Goal: Task Accomplishment & Management: Use online tool/utility

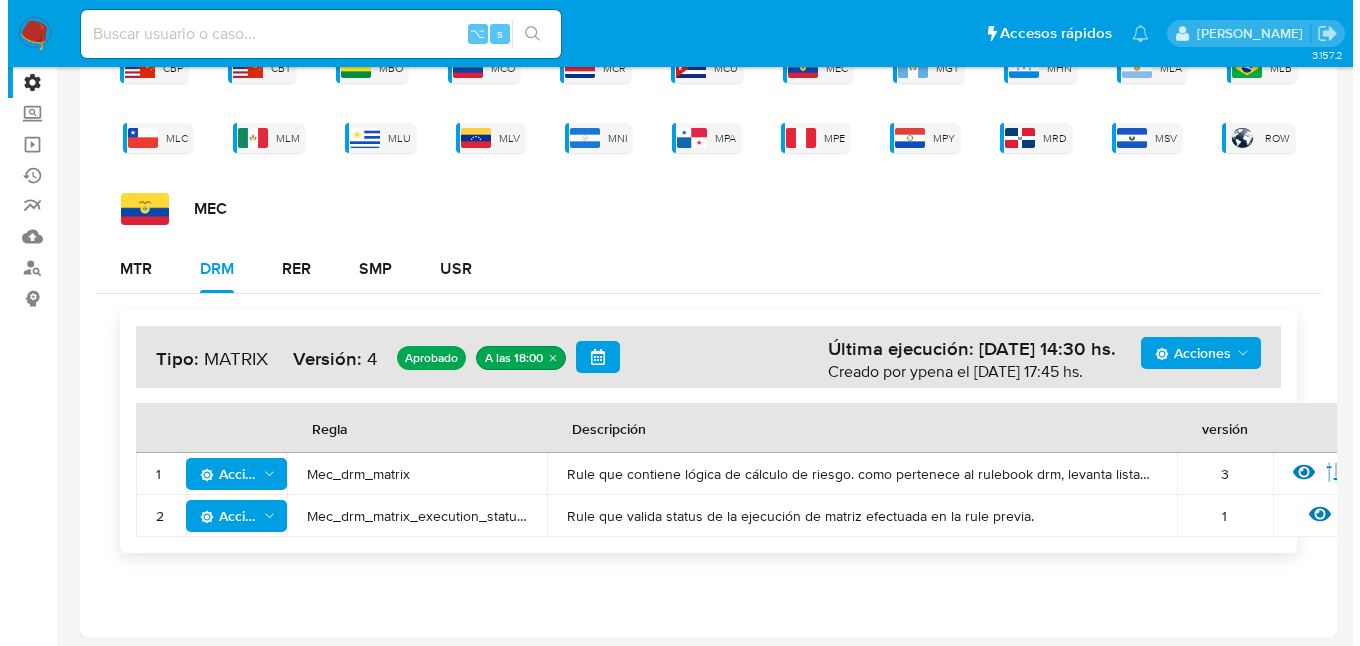
scroll to position [148, 0]
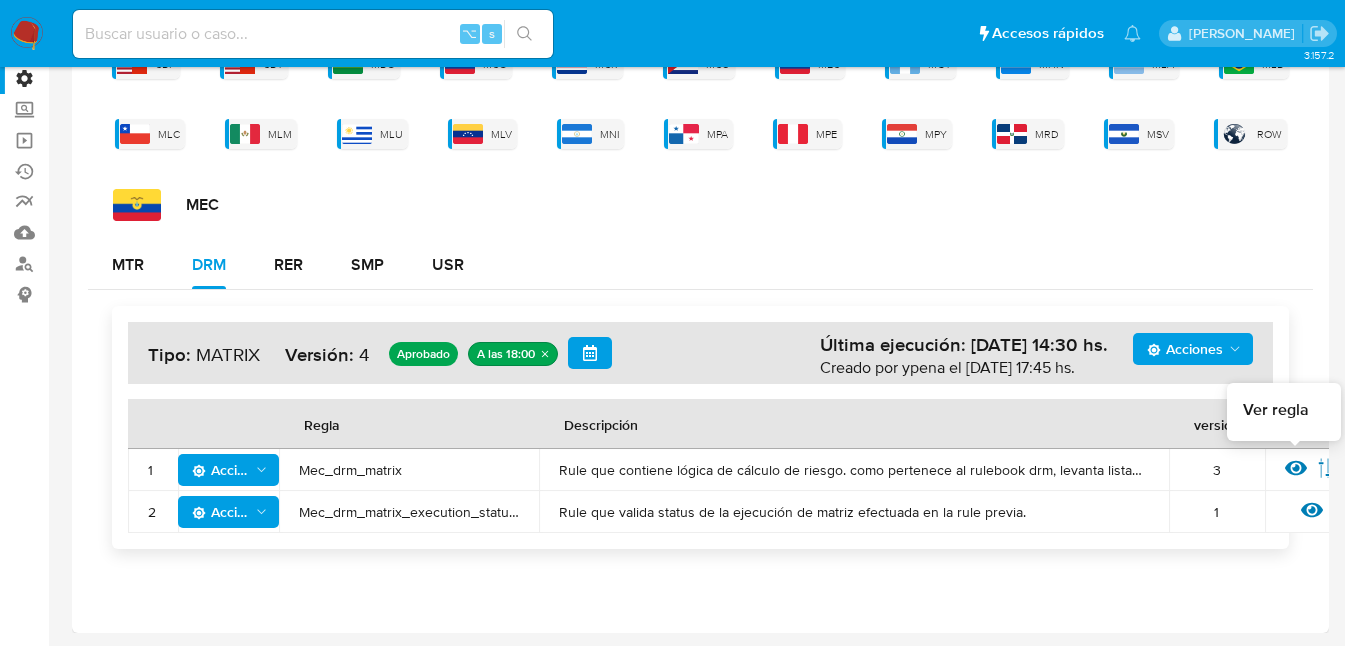
click at [1290, 469] on icon at bounding box center [1296, 468] width 22 height 22
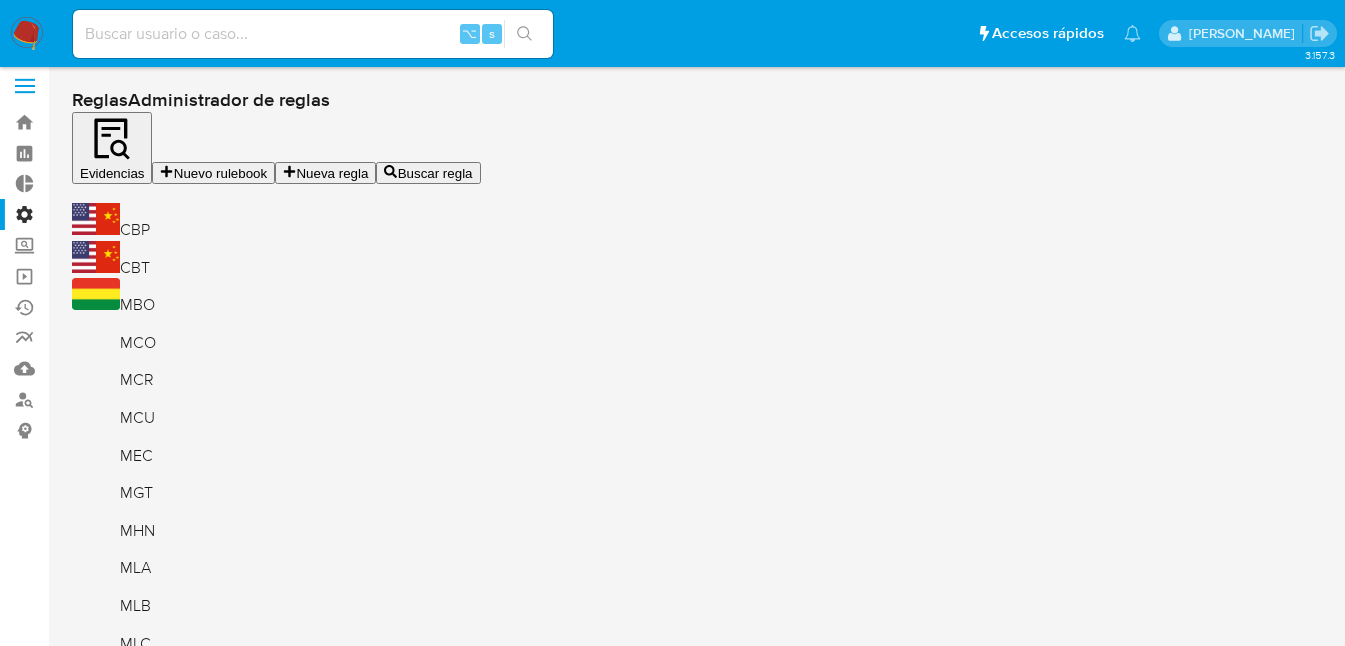
scroll to position [16, 0]
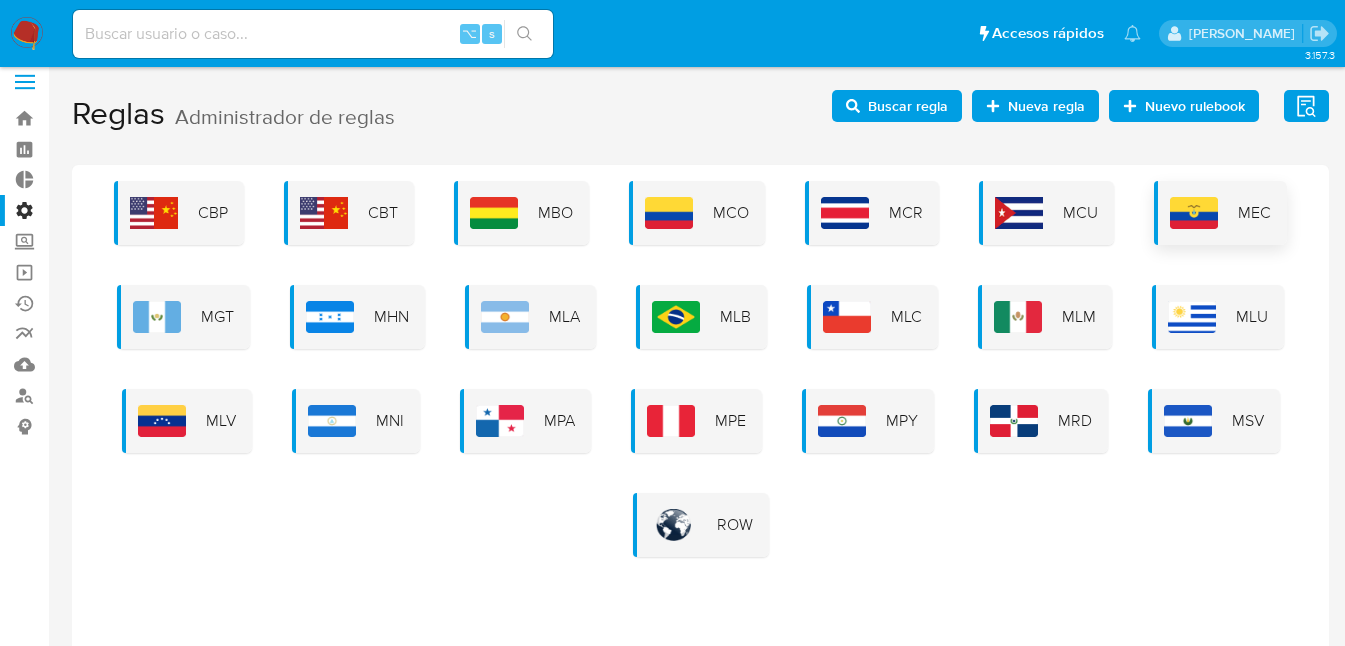
click at [1226, 216] on div "MEC" at bounding box center [1220, 213] width 133 height 64
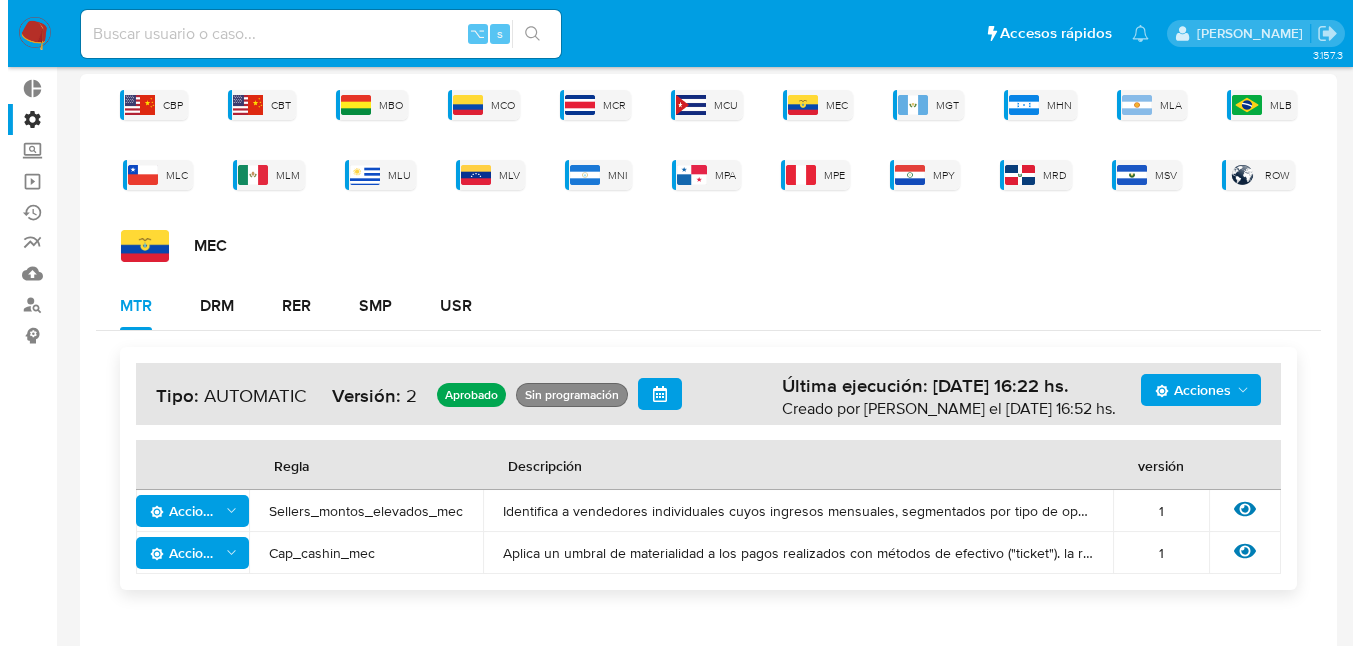
scroll to position [118, 0]
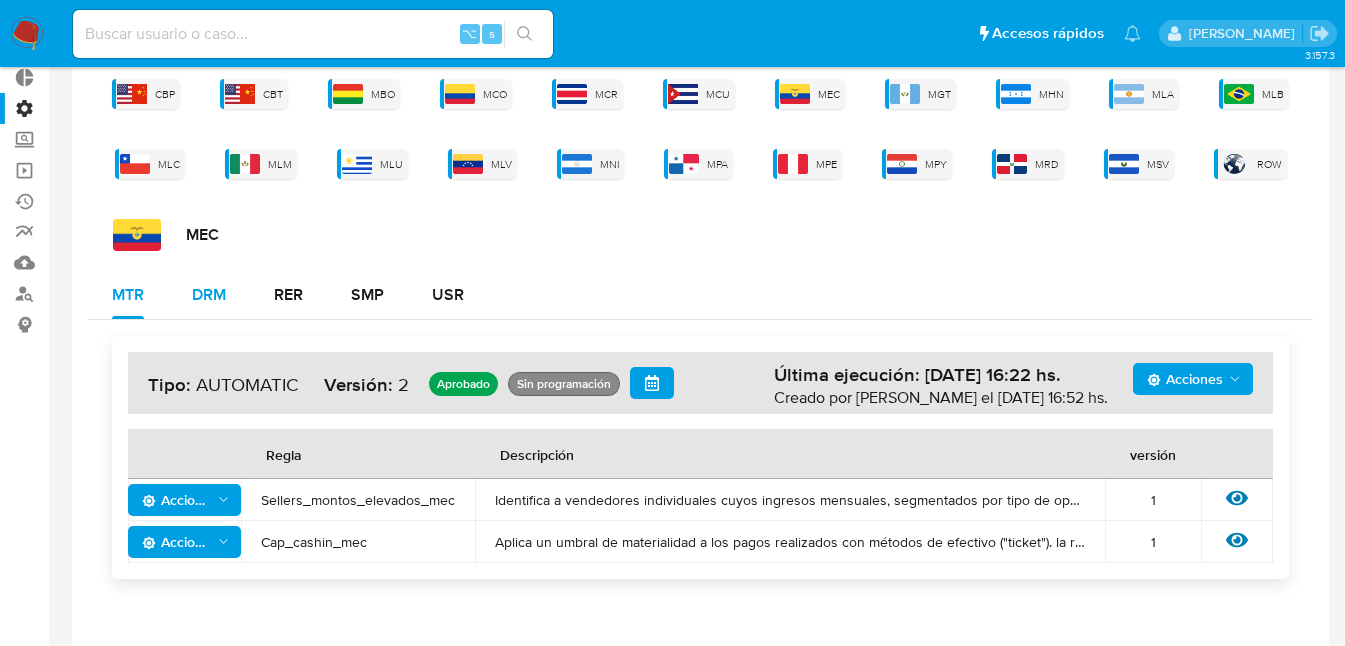
click at [199, 287] on div "DRM" at bounding box center [209, 295] width 34 height 16
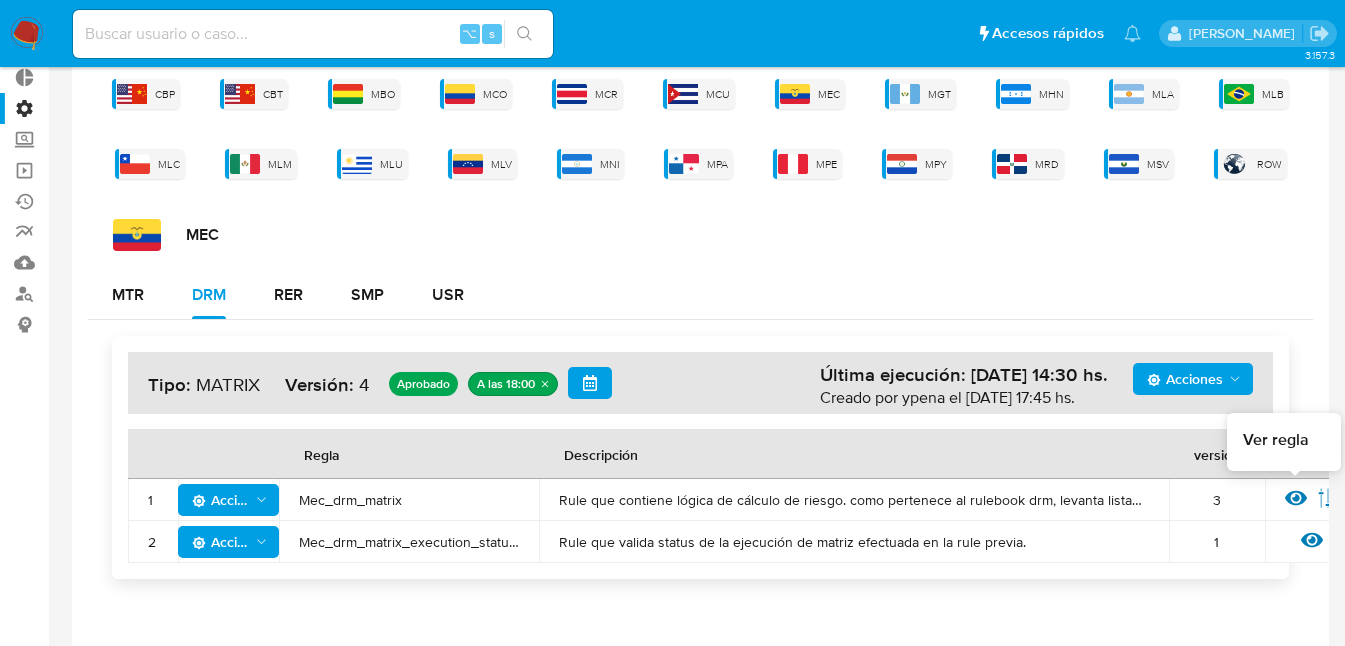
click at [1296, 498] on icon at bounding box center [1296, 498] width 22 height 15
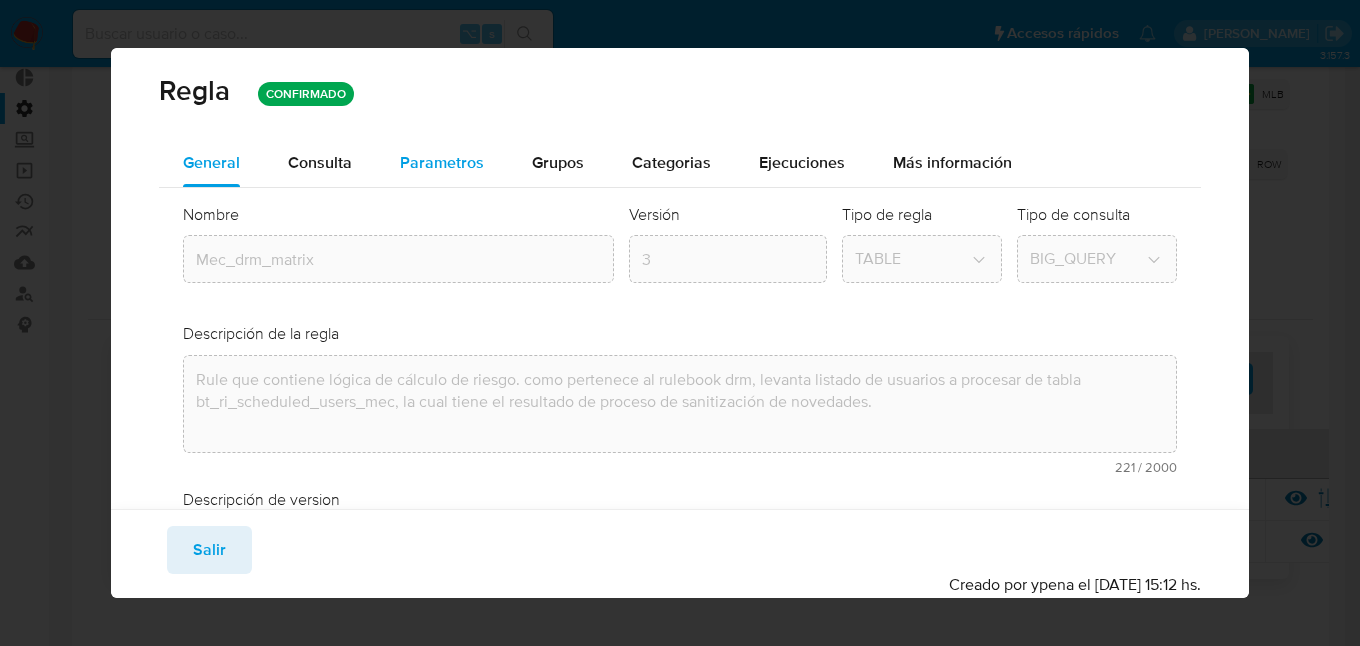
drag, startPoint x: 317, startPoint y: 152, endPoint x: 416, endPoint y: 171, distance: 100.8
click at [319, 152] on span "Consulta" at bounding box center [320, 162] width 64 height 23
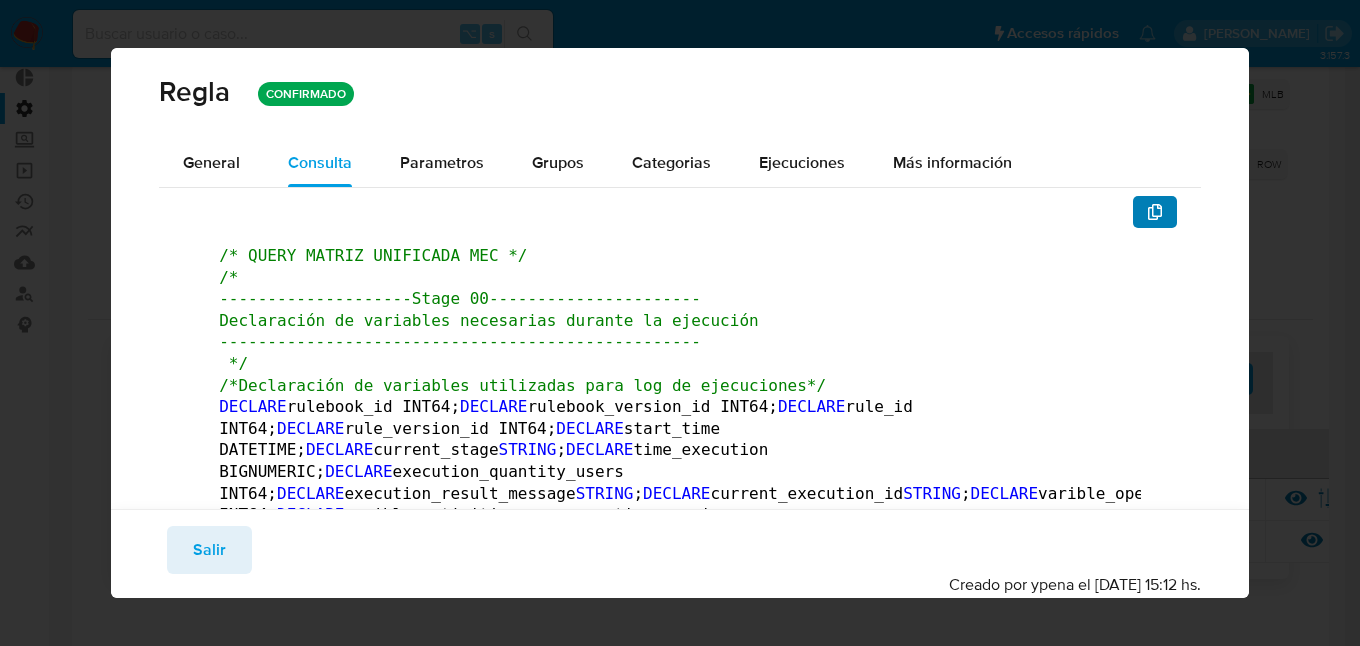
click at [1147, 209] on icon "button" at bounding box center [1155, 212] width 16 height 16
